Goal: Task Accomplishment & Management: Manage account settings

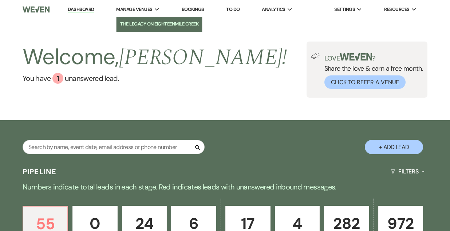
click at [146, 22] on li "The Legacy on Eighteenmile Creek" at bounding box center [159, 23] width 78 height 7
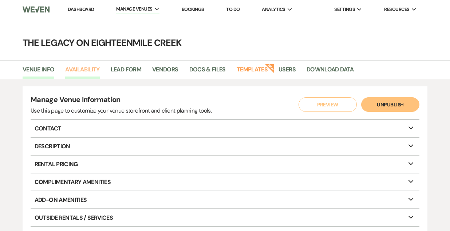
click at [77, 65] on link "Availability" at bounding box center [82, 72] width 34 height 14
select select "3"
select select "2026"
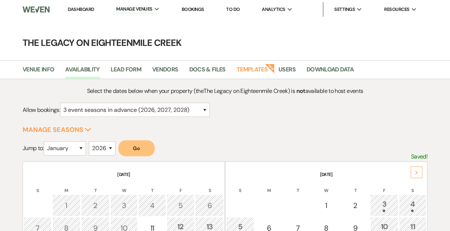
click at [137, 148] on button "Go" at bounding box center [136, 148] width 36 height 16
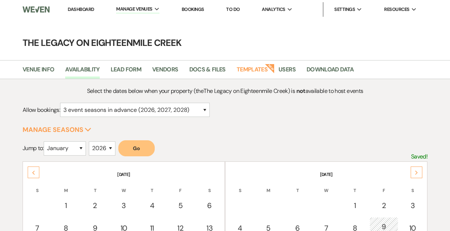
click at [414, 173] on icon "Next" at bounding box center [416, 172] width 4 height 4
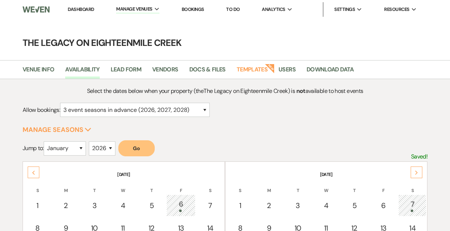
click at [414, 173] on icon "Next" at bounding box center [416, 172] width 4 height 4
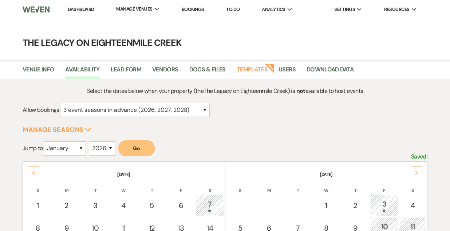
click at [414, 173] on icon "Next" at bounding box center [416, 172] width 4 height 4
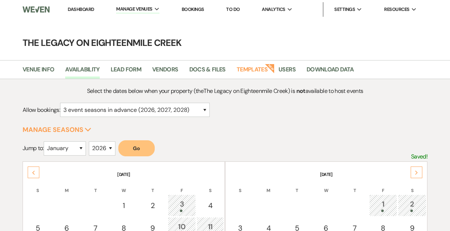
click at [414, 173] on icon "Next" at bounding box center [416, 172] width 4 height 4
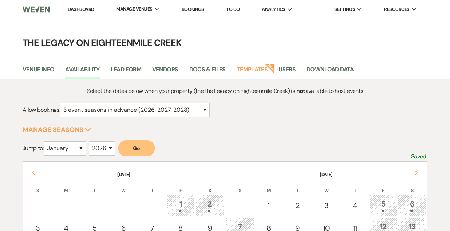
click at [414, 173] on icon "Next" at bounding box center [416, 172] width 4 height 4
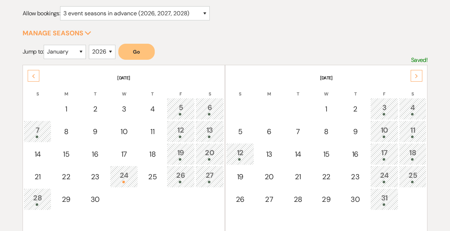
scroll to position [97, 0]
click at [410, 152] on div "18" at bounding box center [412, 153] width 19 height 13
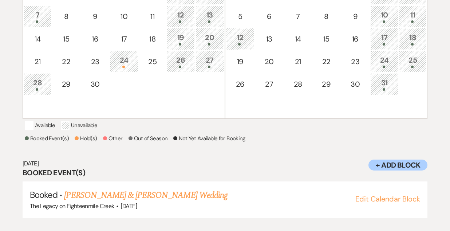
scroll to position [221, 0]
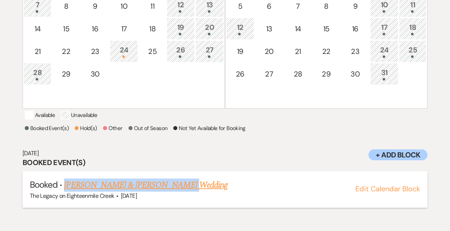
drag, startPoint x: 63, startPoint y: 192, endPoint x: 173, endPoint y: 196, distance: 111.0
click at [174, 191] on h5 "Booked · [PERSON_NAME] & [PERSON_NAME] Wedding" at bounding box center [225, 184] width 390 height 13
copy link "[PERSON_NAME] & [PERSON_NAME]"
